Goal: Transaction & Acquisition: Download file/media

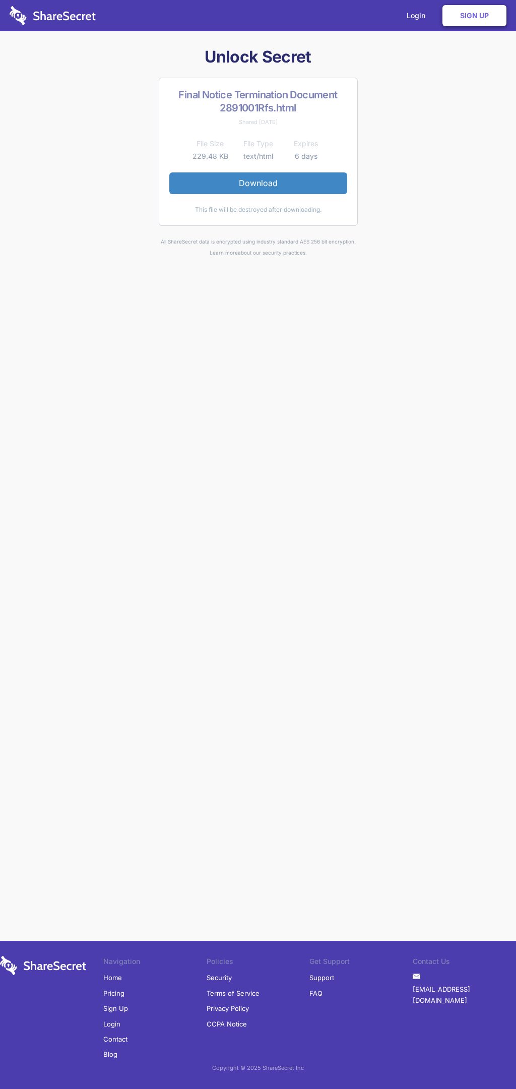
click at [258, 183] on link "Download" at bounding box center [258, 182] width 178 height 21
